Goal: Information Seeking & Learning: Learn about a topic

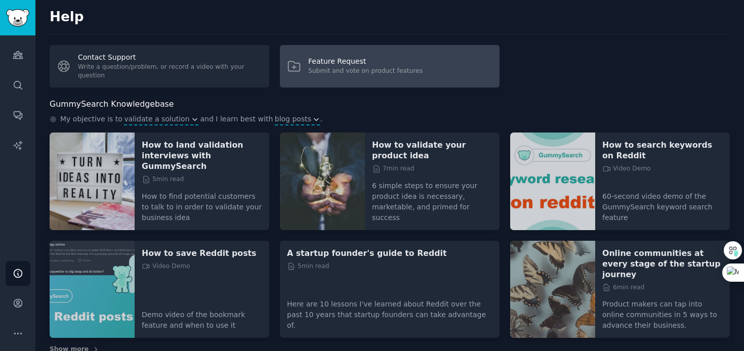
click at [341, 73] on div "Submit and vote on product features" at bounding box center [365, 71] width 114 height 9
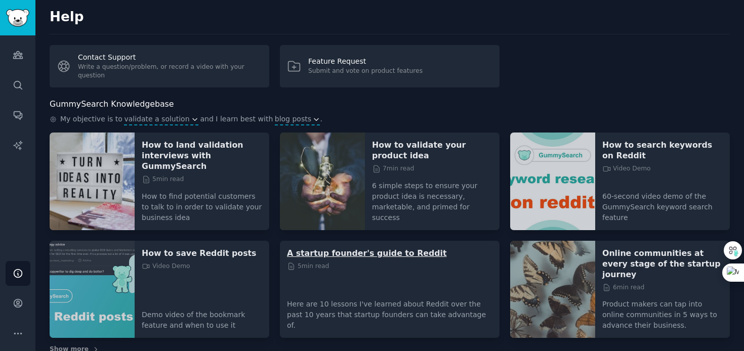
scroll to position [3, 0]
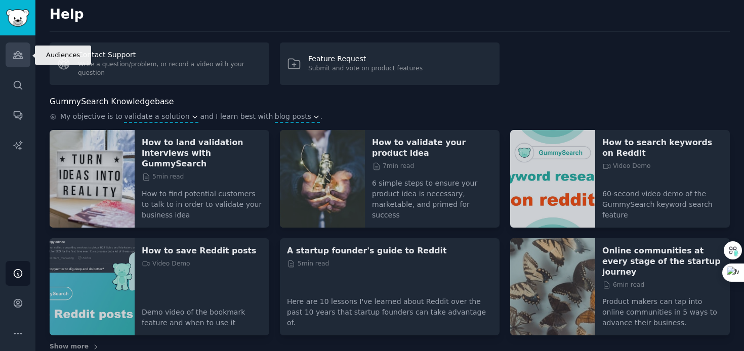
click at [17, 59] on icon "Sidebar" at bounding box center [18, 55] width 11 height 11
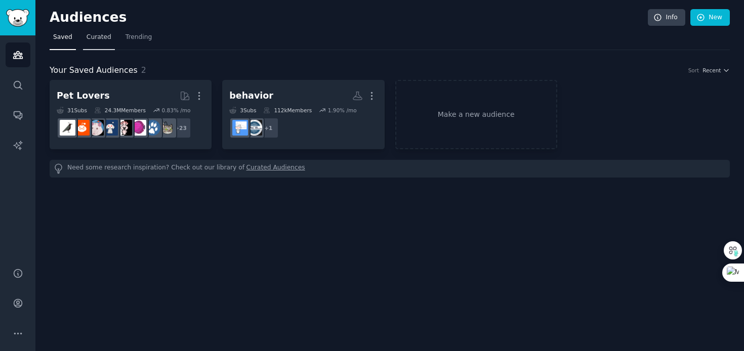
click at [93, 41] on span "Curated" at bounding box center [98, 37] width 25 height 9
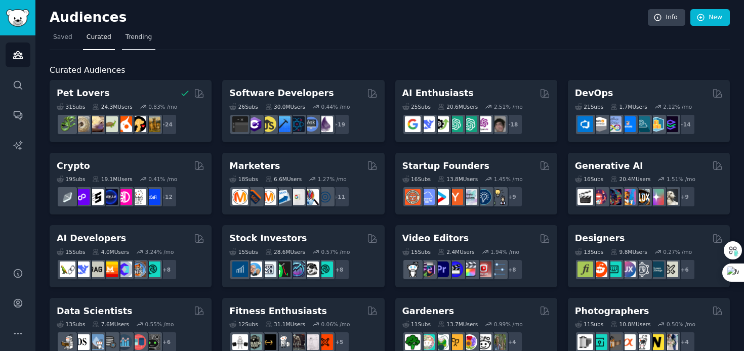
click at [149, 34] on span "Trending" at bounding box center [138, 37] width 26 height 9
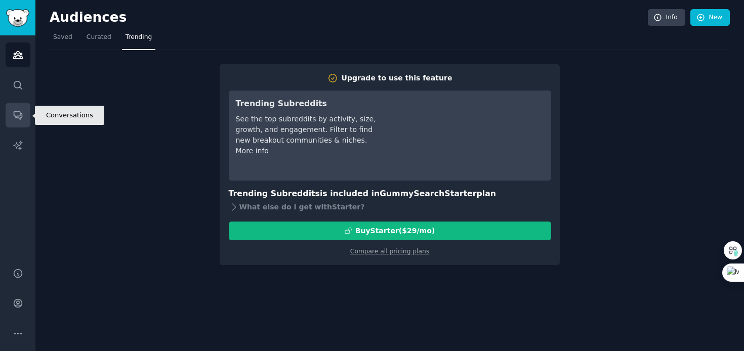
click at [20, 113] on icon "Sidebar" at bounding box center [18, 116] width 8 height 8
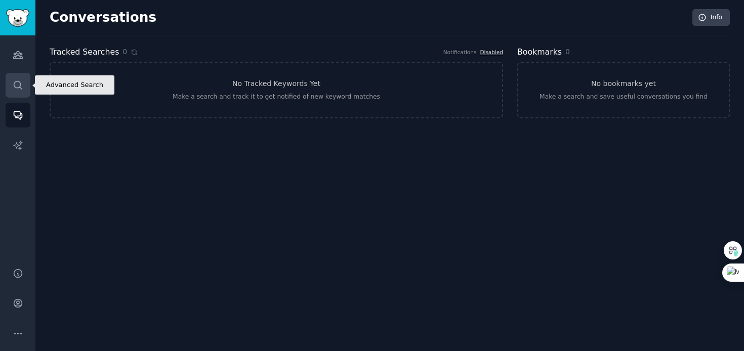
click at [21, 83] on icon "Sidebar" at bounding box center [18, 85] width 11 height 11
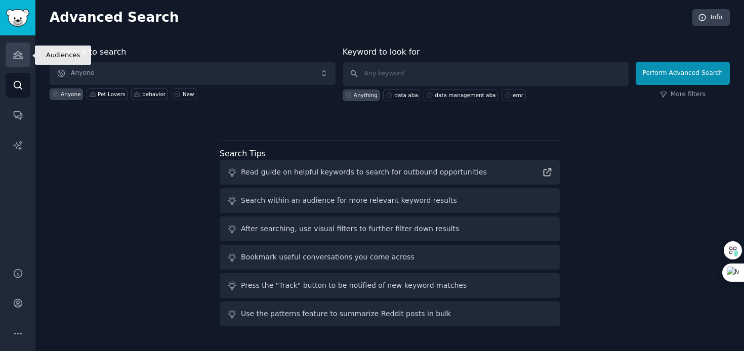
click at [20, 60] on icon "Sidebar" at bounding box center [18, 55] width 11 height 11
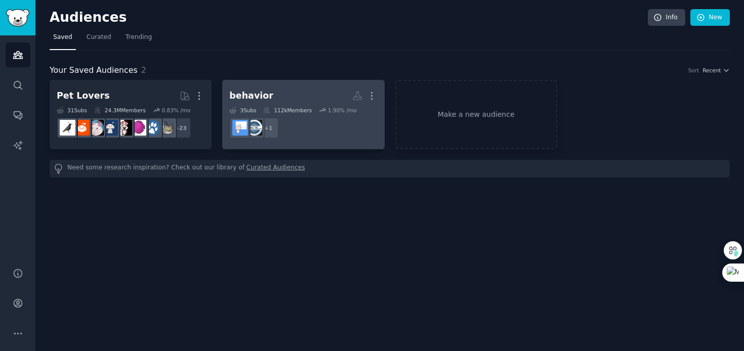
click at [297, 97] on h2 "behavior More" at bounding box center [303, 96] width 148 height 18
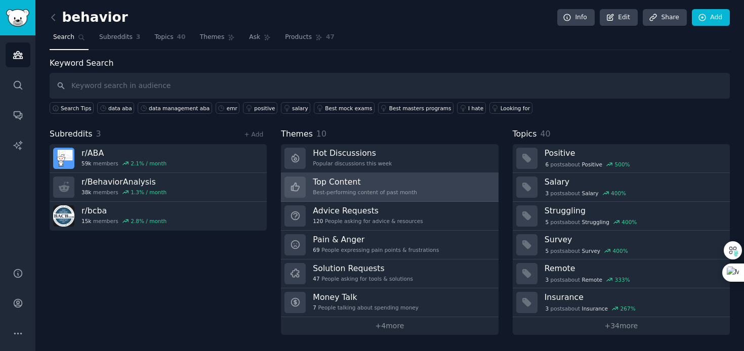
click at [334, 188] on div "Top Content Best-performing content of past month" at bounding box center [365, 187] width 104 height 21
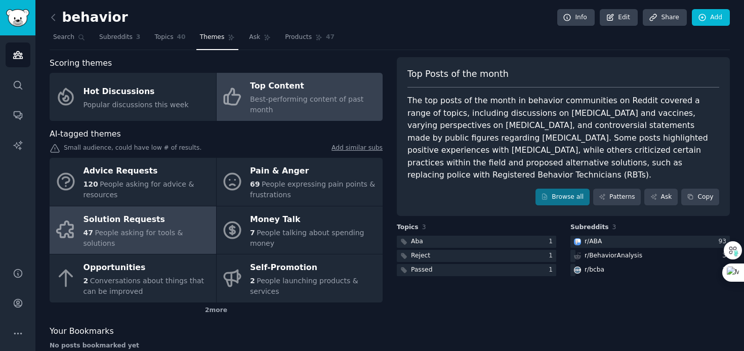
click at [117, 237] on span "People asking for tools & solutions" at bounding box center [133, 238] width 100 height 19
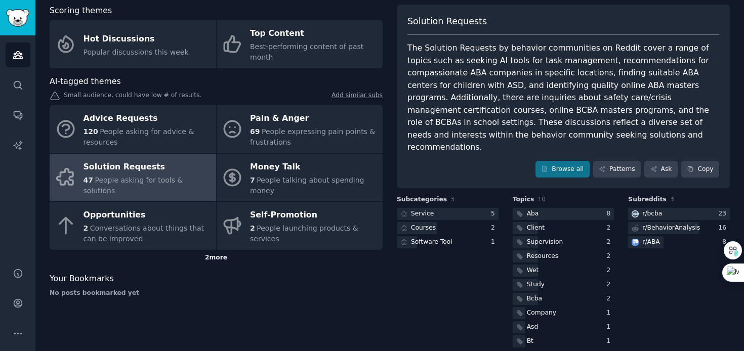
scroll to position [6, 0]
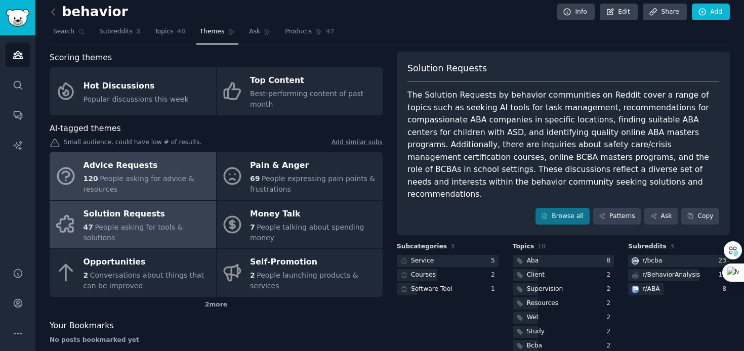
click at [123, 180] on span "People asking for advice & resources" at bounding box center [138, 184] width 111 height 19
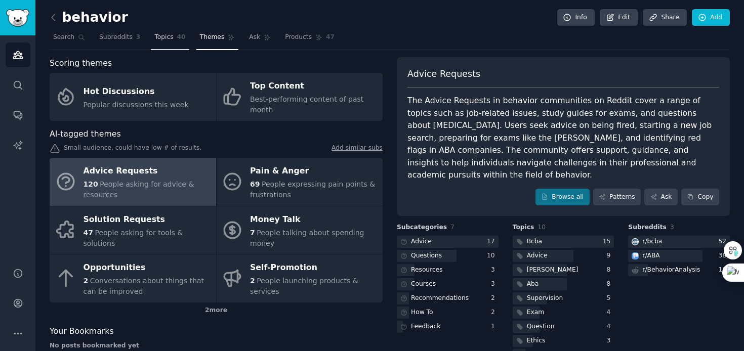
click at [156, 38] on span "Topics" at bounding box center [163, 37] width 19 height 9
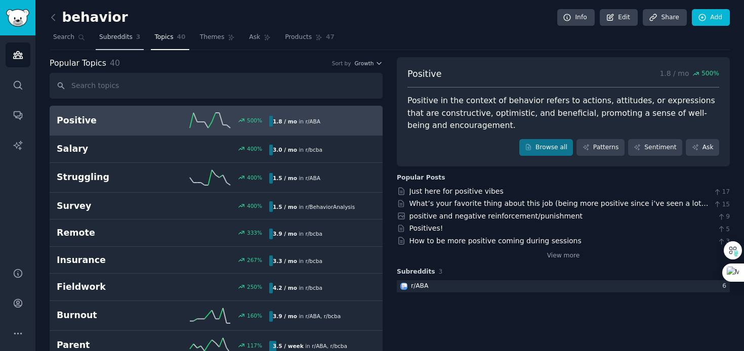
click at [117, 39] on span "Subreddits" at bounding box center [115, 37] width 33 height 9
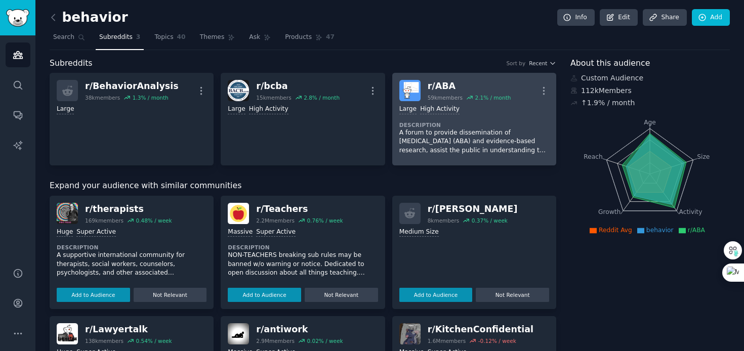
click at [443, 120] on div "Large High Activity Description A forum to provide dissemination of [MEDICAL_DA…" at bounding box center [474, 129] width 150 height 57
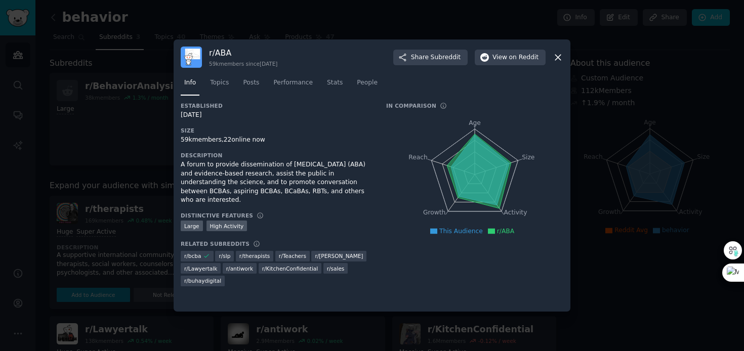
click at [559, 58] on icon at bounding box center [557, 57] width 11 height 11
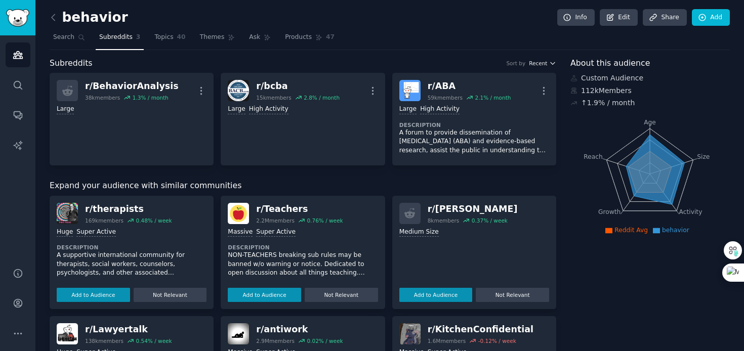
click at [542, 60] on span "Recent" at bounding box center [538, 63] width 18 height 7
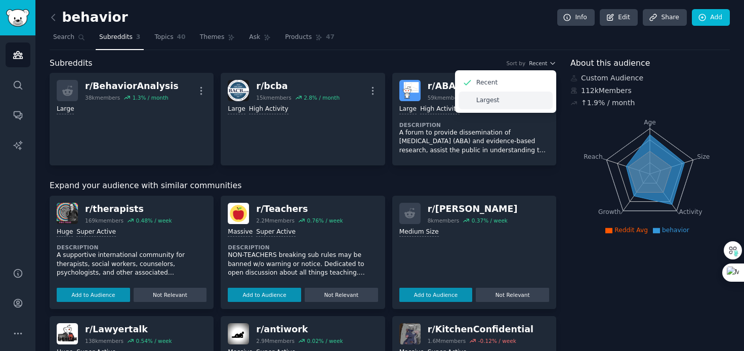
click at [493, 102] on p "Largest" at bounding box center [487, 100] width 23 height 9
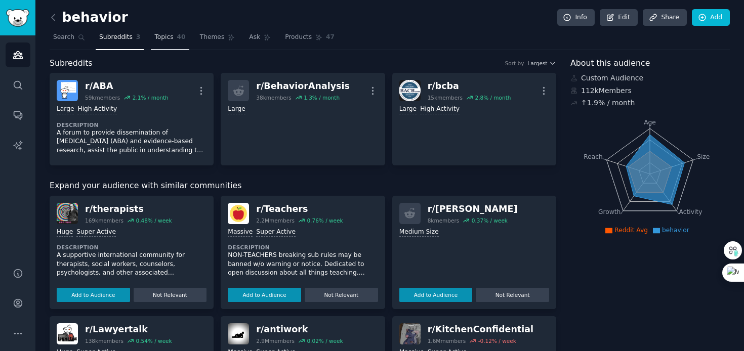
click at [169, 33] on span "Topics" at bounding box center [163, 37] width 19 height 9
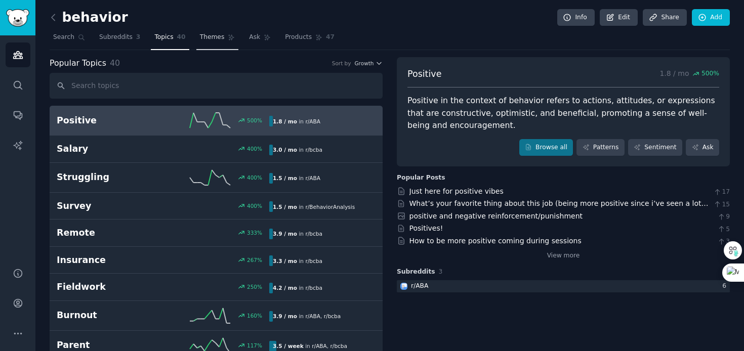
click at [208, 33] on span "Themes" at bounding box center [212, 37] width 25 height 9
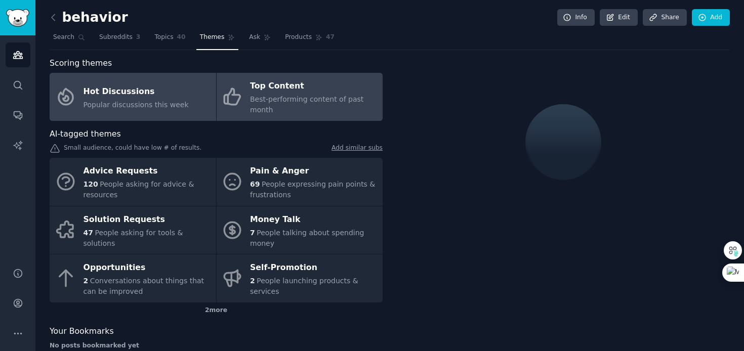
click at [252, 96] on span "Best-performing content of past month" at bounding box center [306, 104] width 113 height 19
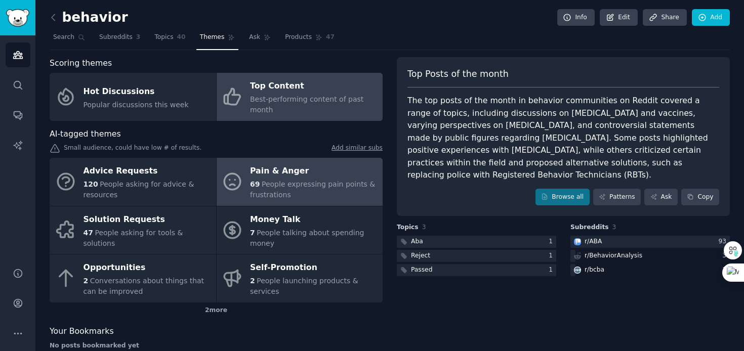
click at [268, 187] on span "People expressing pain points & frustrations" at bounding box center [312, 189] width 125 height 19
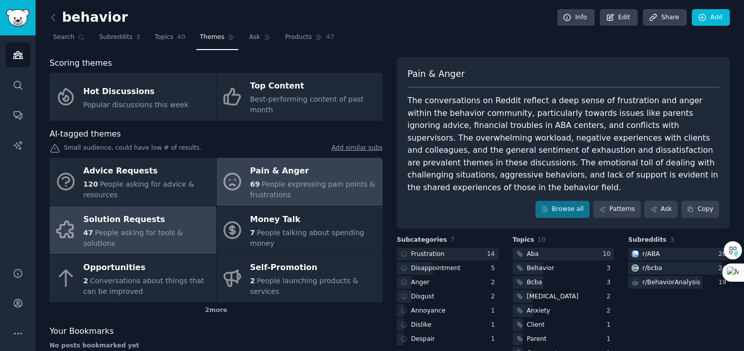
click at [161, 228] on div "Solution Requests" at bounding box center [146, 219] width 127 height 16
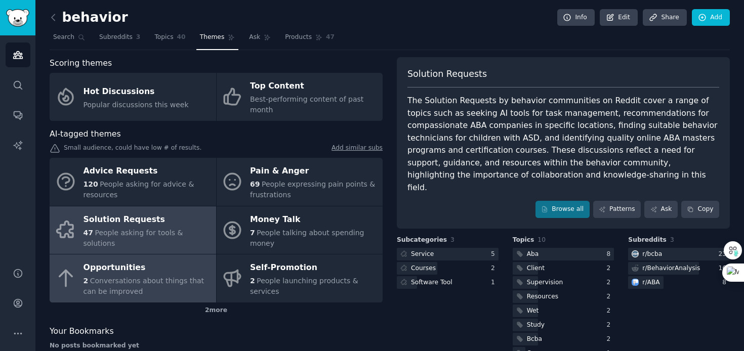
click at [119, 286] on div "2 Conversations about things that can be improved" at bounding box center [146, 286] width 127 height 21
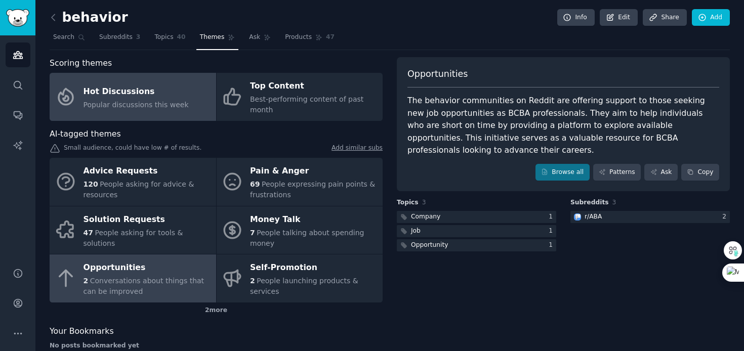
click at [146, 97] on div "Hot Discussions" at bounding box center [135, 91] width 105 height 16
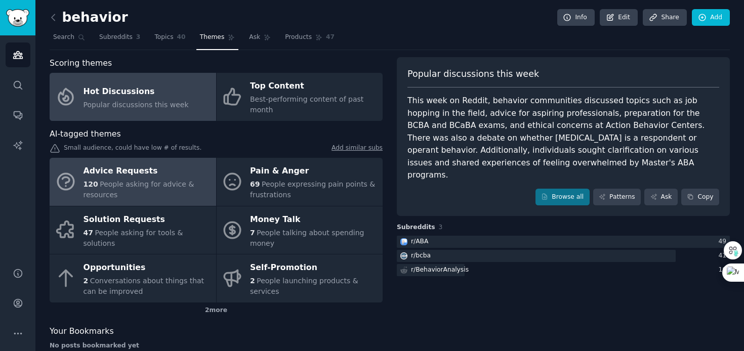
click at [114, 194] on span "People asking for advice & resources" at bounding box center [138, 189] width 111 height 19
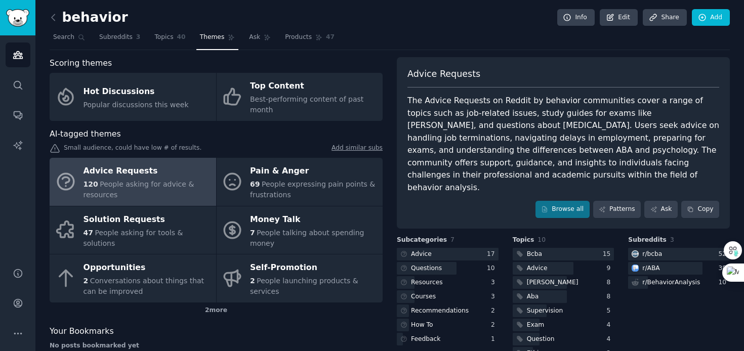
scroll to position [40, 0]
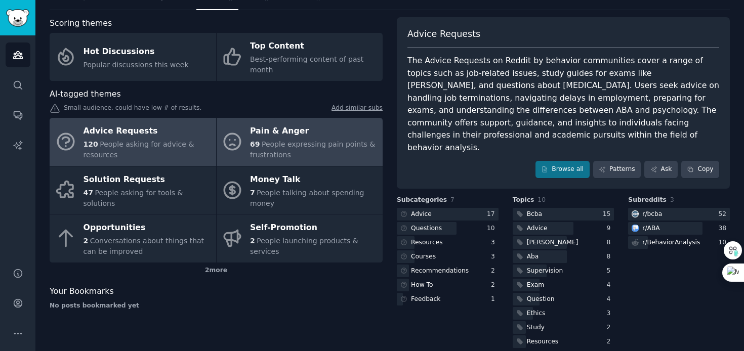
click at [296, 140] on span "People expressing pain points & frustrations" at bounding box center [312, 149] width 125 height 19
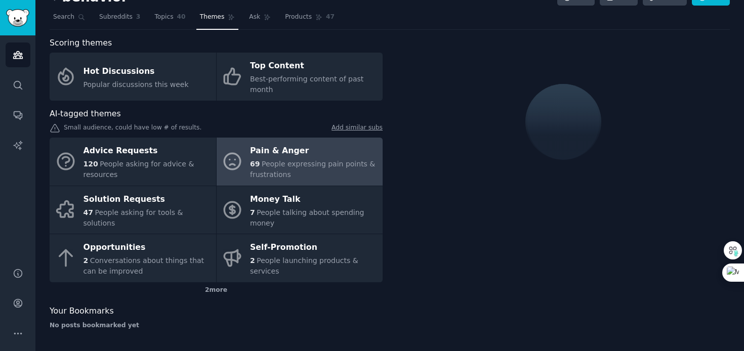
click at [354, 128] on link "Add similar subs" at bounding box center [356, 128] width 51 height 11
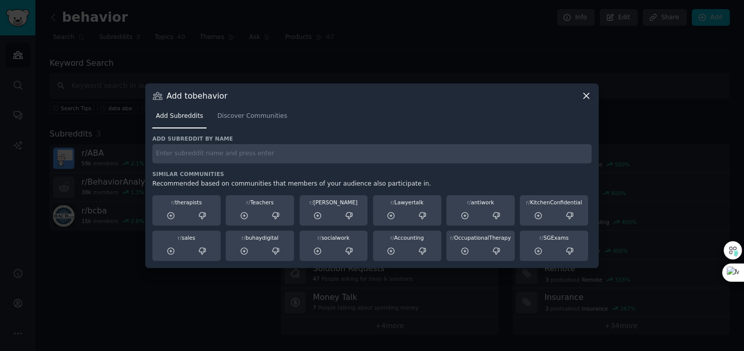
click at [581, 96] on icon at bounding box center [586, 96] width 11 height 11
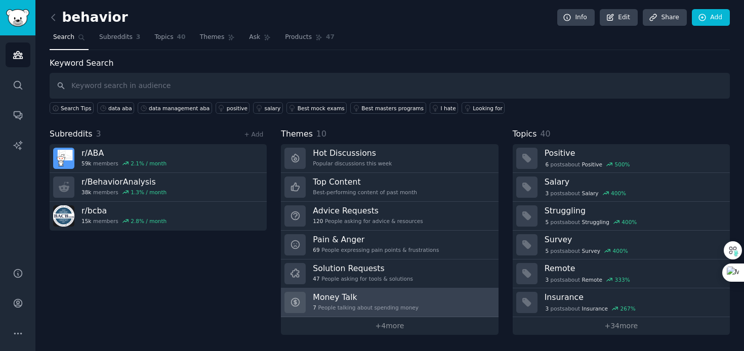
click at [338, 305] on div "7 People talking about spending money" at bounding box center [366, 307] width 106 height 7
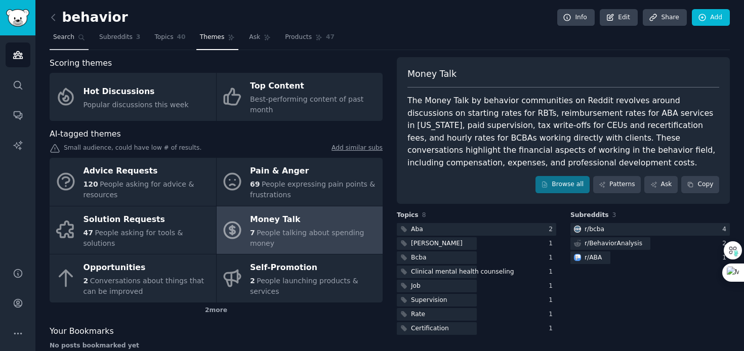
click at [69, 36] on span "Search" at bounding box center [63, 37] width 21 height 9
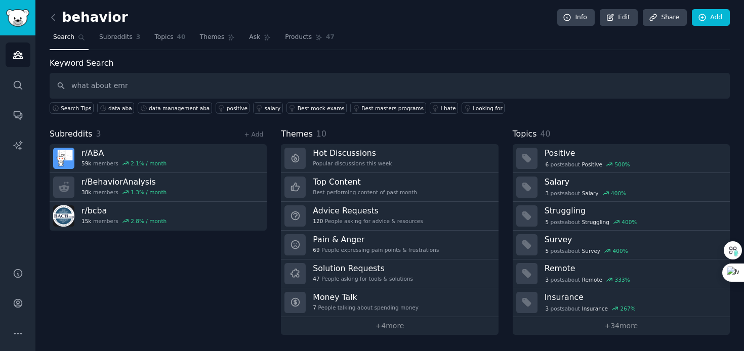
type input "what about emr"
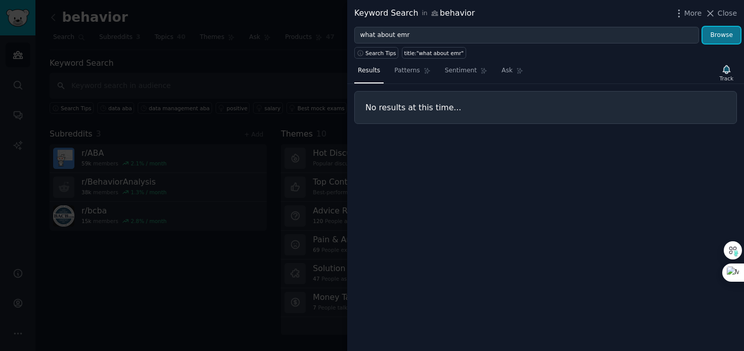
click at [729, 30] on button "Browse" at bounding box center [721, 35] width 38 height 17
click at [409, 73] on span "Patterns" at bounding box center [406, 70] width 25 height 9
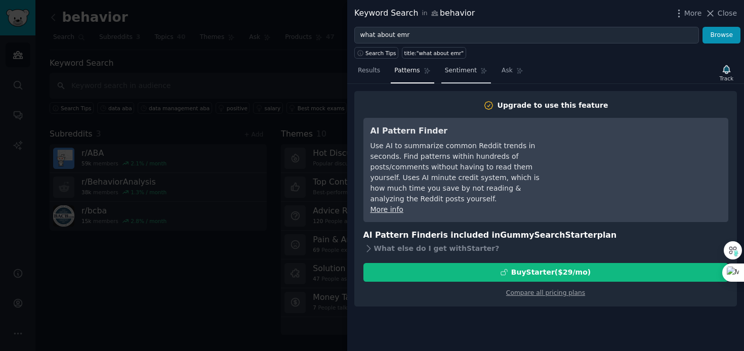
click at [454, 68] on span "Sentiment" at bounding box center [461, 70] width 32 height 9
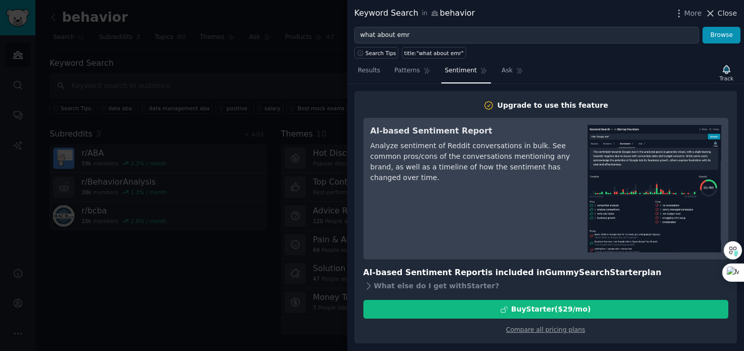
click at [710, 11] on icon at bounding box center [710, 13] width 11 height 11
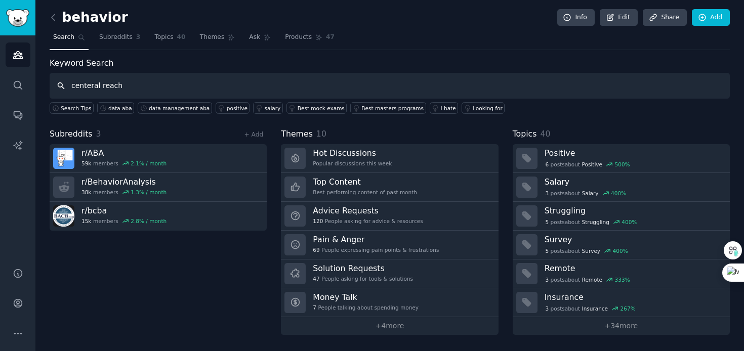
type input "centeral reach"
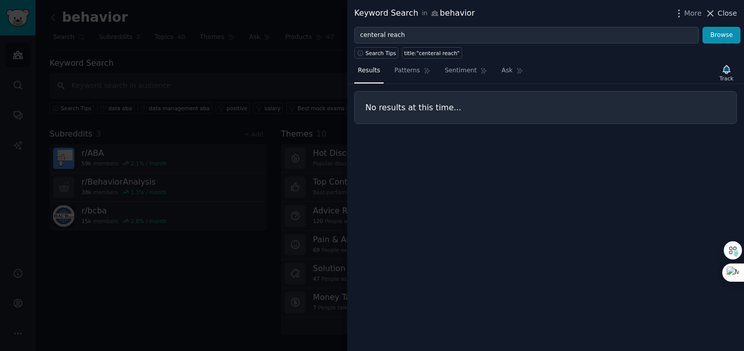
click at [712, 11] on icon at bounding box center [710, 13] width 11 height 11
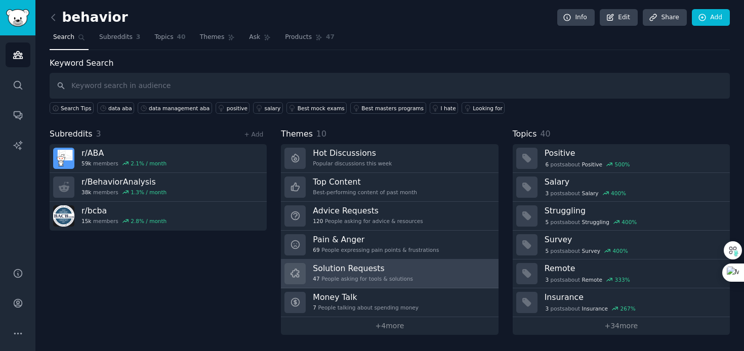
click at [349, 274] on div "Solution Requests 47 People asking for tools & solutions" at bounding box center [363, 273] width 100 height 21
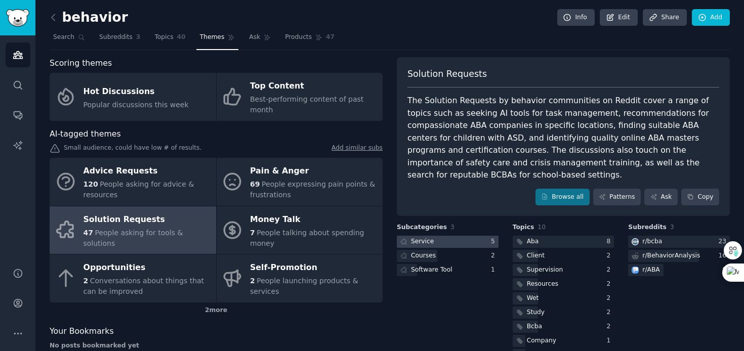
click at [423, 237] on div "Service" at bounding box center [422, 241] width 23 height 9
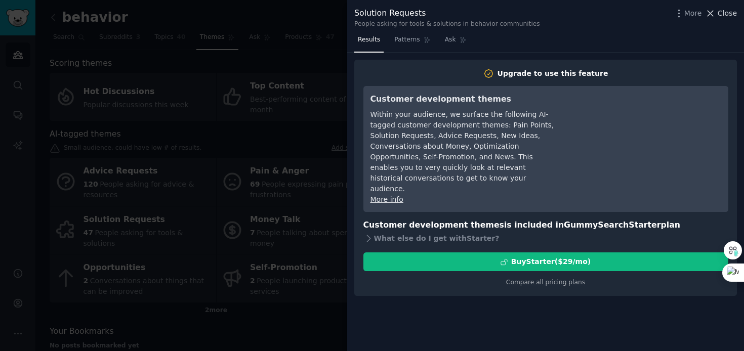
click at [713, 8] on icon at bounding box center [710, 13] width 11 height 11
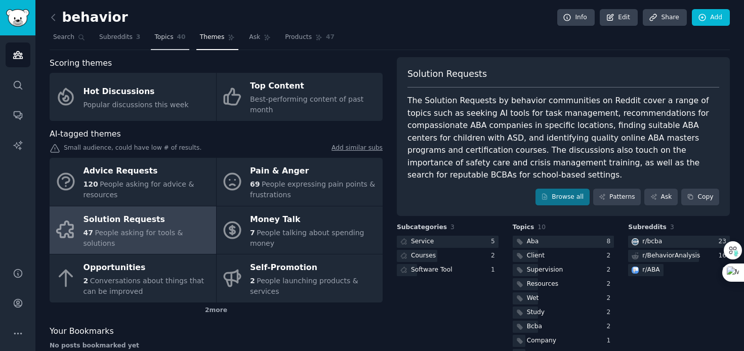
click at [160, 41] on span "Topics" at bounding box center [163, 37] width 19 height 9
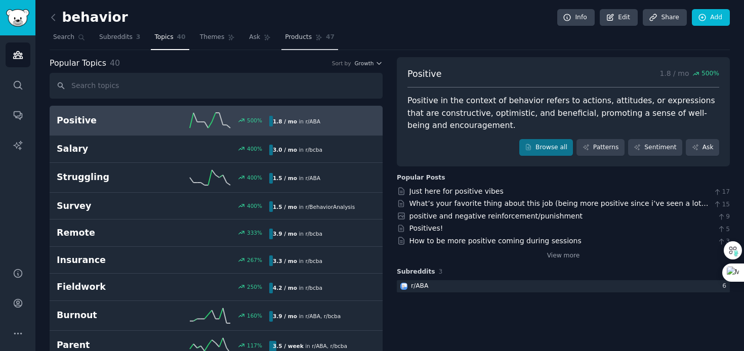
click at [299, 40] on span "Products" at bounding box center [298, 37] width 27 height 9
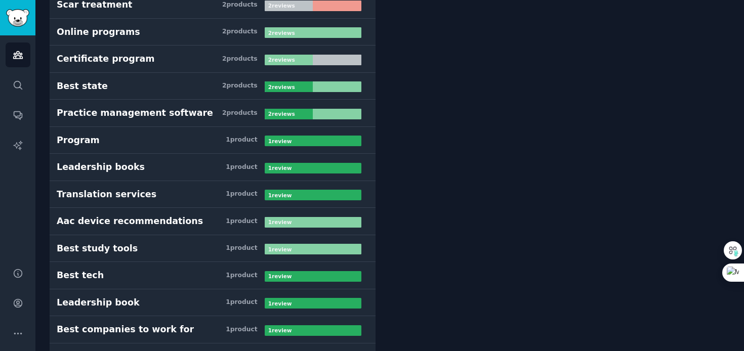
scroll to position [928, 0]
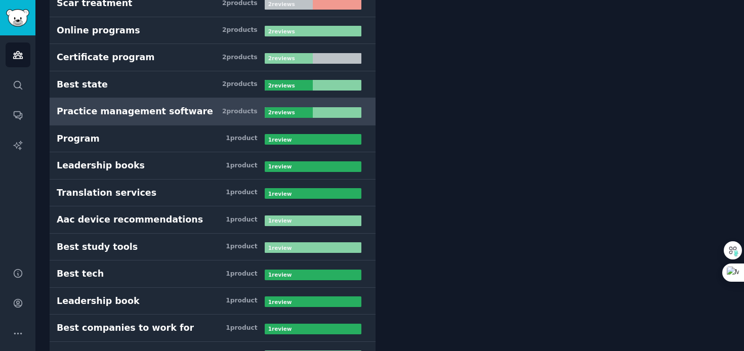
click at [121, 110] on div "Practice management software" at bounding box center [135, 111] width 156 height 13
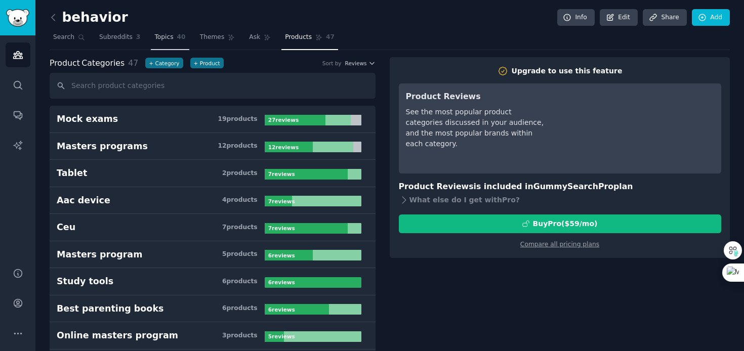
click at [172, 40] on link "Topics 40" at bounding box center [170, 39] width 38 height 21
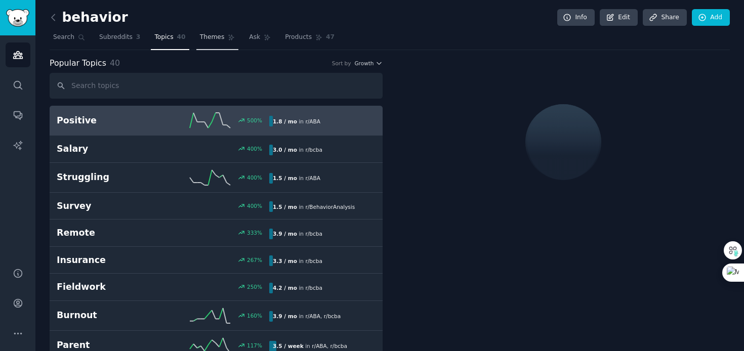
click at [204, 42] on link "Themes" at bounding box center [217, 39] width 42 height 21
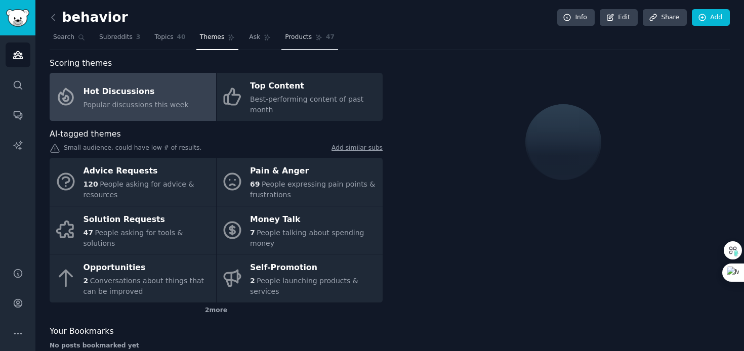
click at [300, 41] on link "Products 47" at bounding box center [309, 39] width 57 height 21
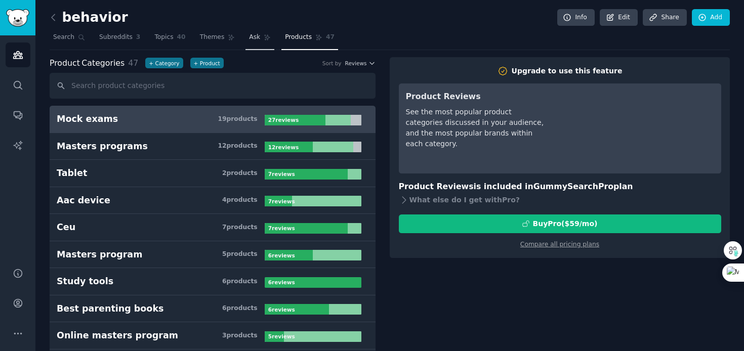
click at [267, 37] on icon at bounding box center [268, 38] width 6 height 6
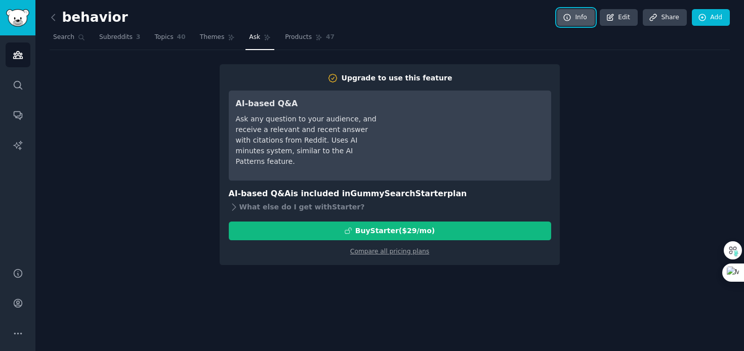
click at [583, 24] on link "Info" at bounding box center [575, 17] width 37 height 17
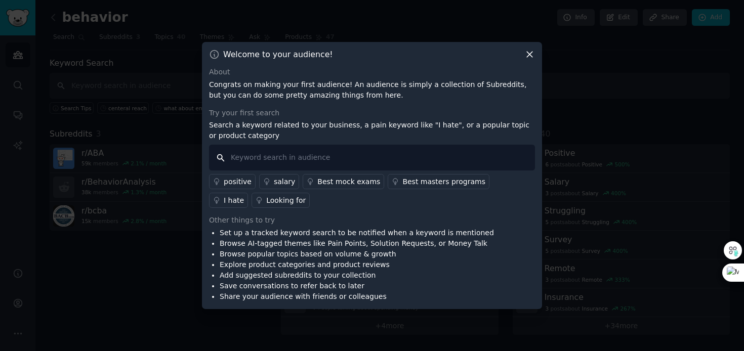
click at [259, 164] on input "text" at bounding box center [372, 158] width 326 height 26
type input "management"
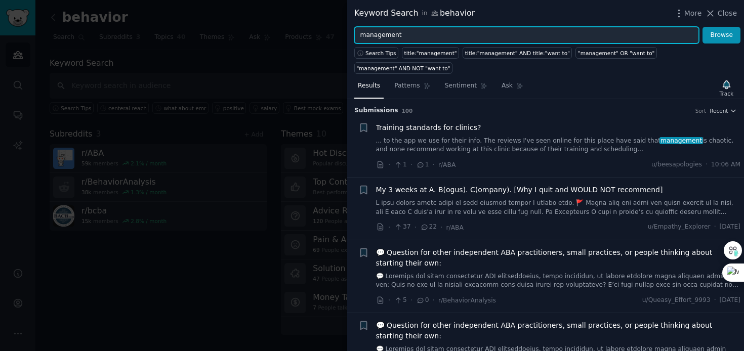
click at [360, 34] on input "management" at bounding box center [526, 35] width 344 height 17
click at [702, 27] on button "Browse" at bounding box center [721, 35] width 38 height 17
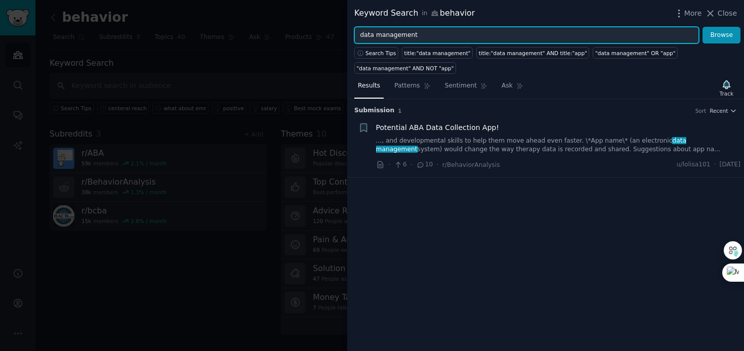
drag, startPoint x: 374, startPoint y: 35, endPoint x: 348, endPoint y: 33, distance: 26.4
click at [348, 33] on div "data management Browse" at bounding box center [545, 35] width 397 height 17
type input "practice management"
click at [702, 27] on button "Browse" at bounding box center [721, 35] width 38 height 17
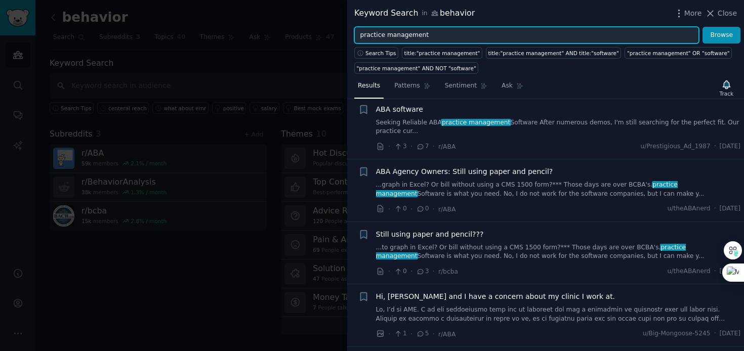
scroll to position [1311, 0]
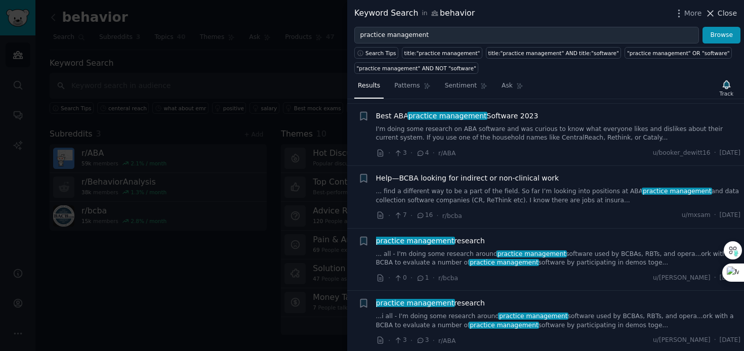
click at [710, 10] on icon at bounding box center [710, 13] width 11 height 11
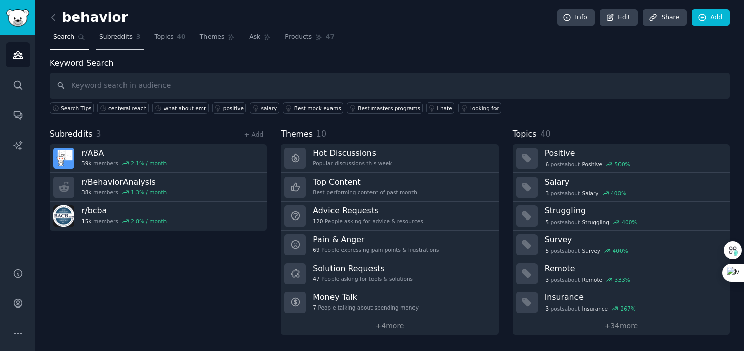
click at [107, 38] on span "Subreddits" at bounding box center [115, 37] width 33 height 9
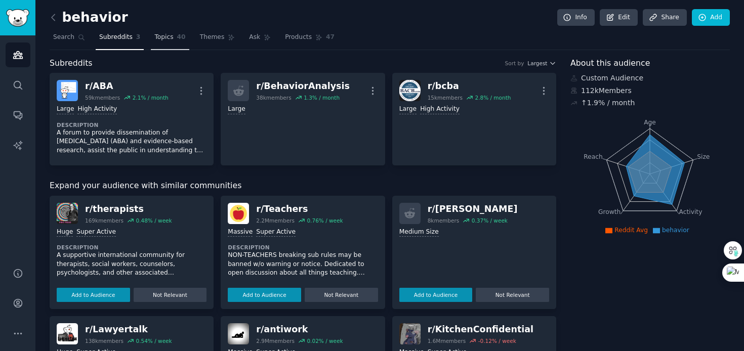
click at [160, 41] on link "Topics 40" at bounding box center [170, 39] width 38 height 21
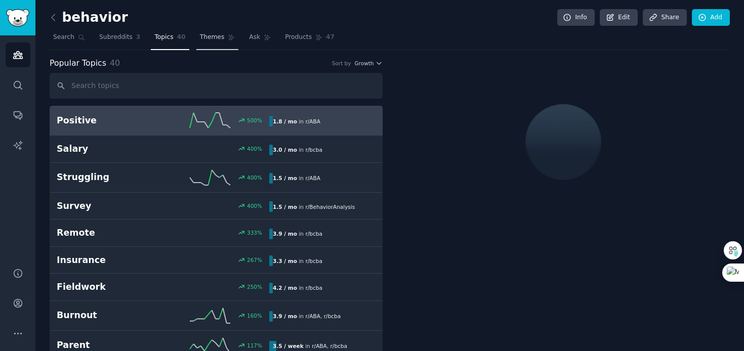
click at [204, 41] on span "Themes" at bounding box center [212, 37] width 25 height 9
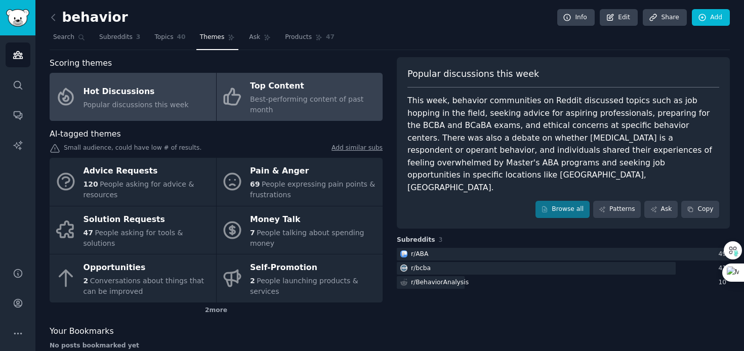
click at [262, 95] on span "Best-performing content of past month" at bounding box center [306, 104] width 113 height 19
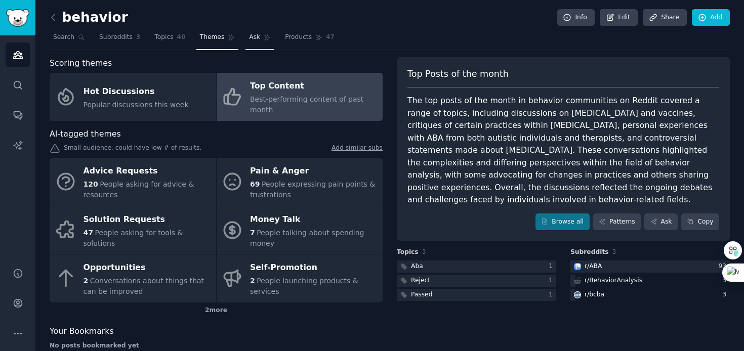
click at [258, 41] on link "Ask" at bounding box center [259, 39] width 29 height 21
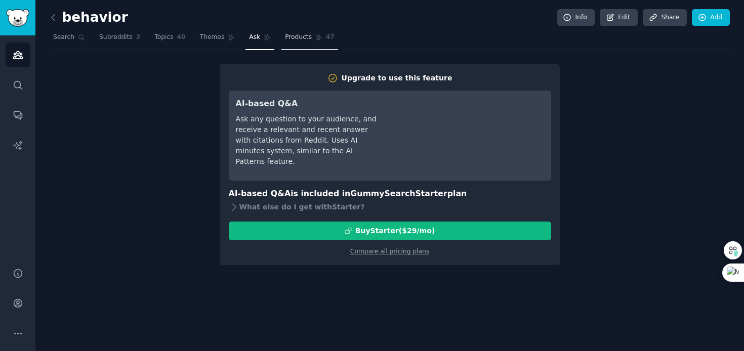
click at [300, 42] on link "Products 47" at bounding box center [309, 39] width 57 height 21
